Goal: Navigation & Orientation: Find specific page/section

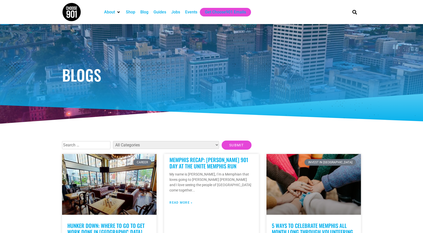
click at [161, 14] on div "Guides" at bounding box center [159, 12] width 13 height 6
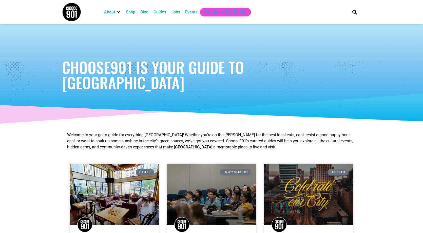
click at [142, 13] on div "Blog" at bounding box center [144, 12] width 8 height 6
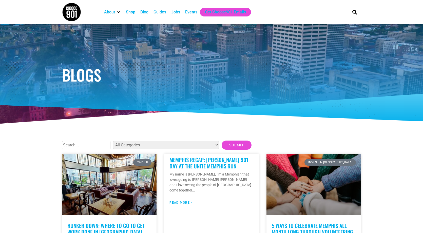
click at [191, 14] on div "Events" at bounding box center [191, 12] width 12 height 6
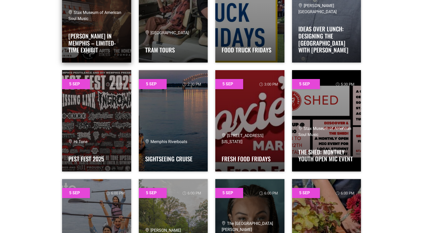
scroll to position [456, 0]
